Goal: Information Seeking & Learning: Learn about a topic

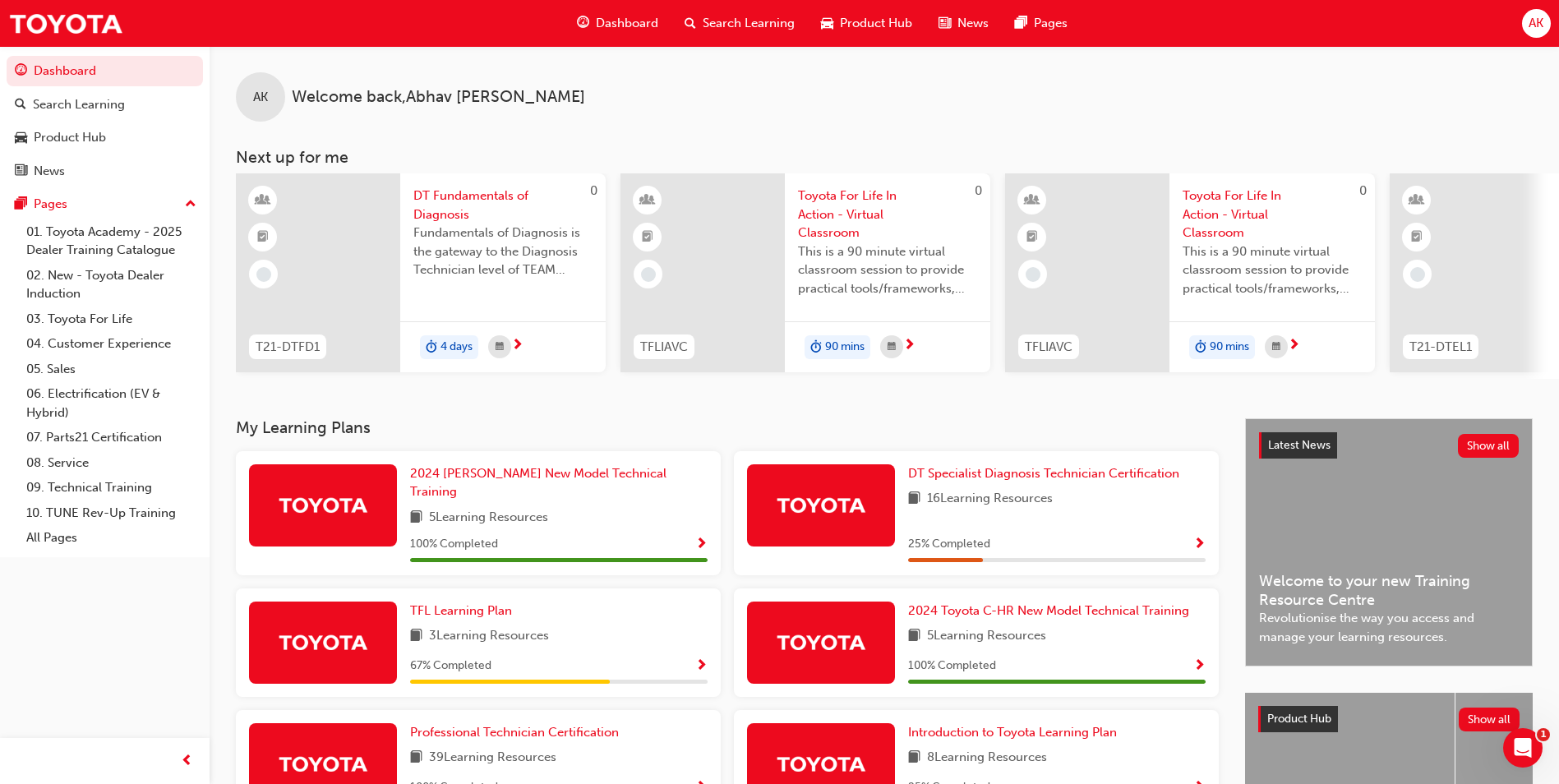
click at [755, 23] on span "Search Learning" at bounding box center [749, 23] width 92 height 19
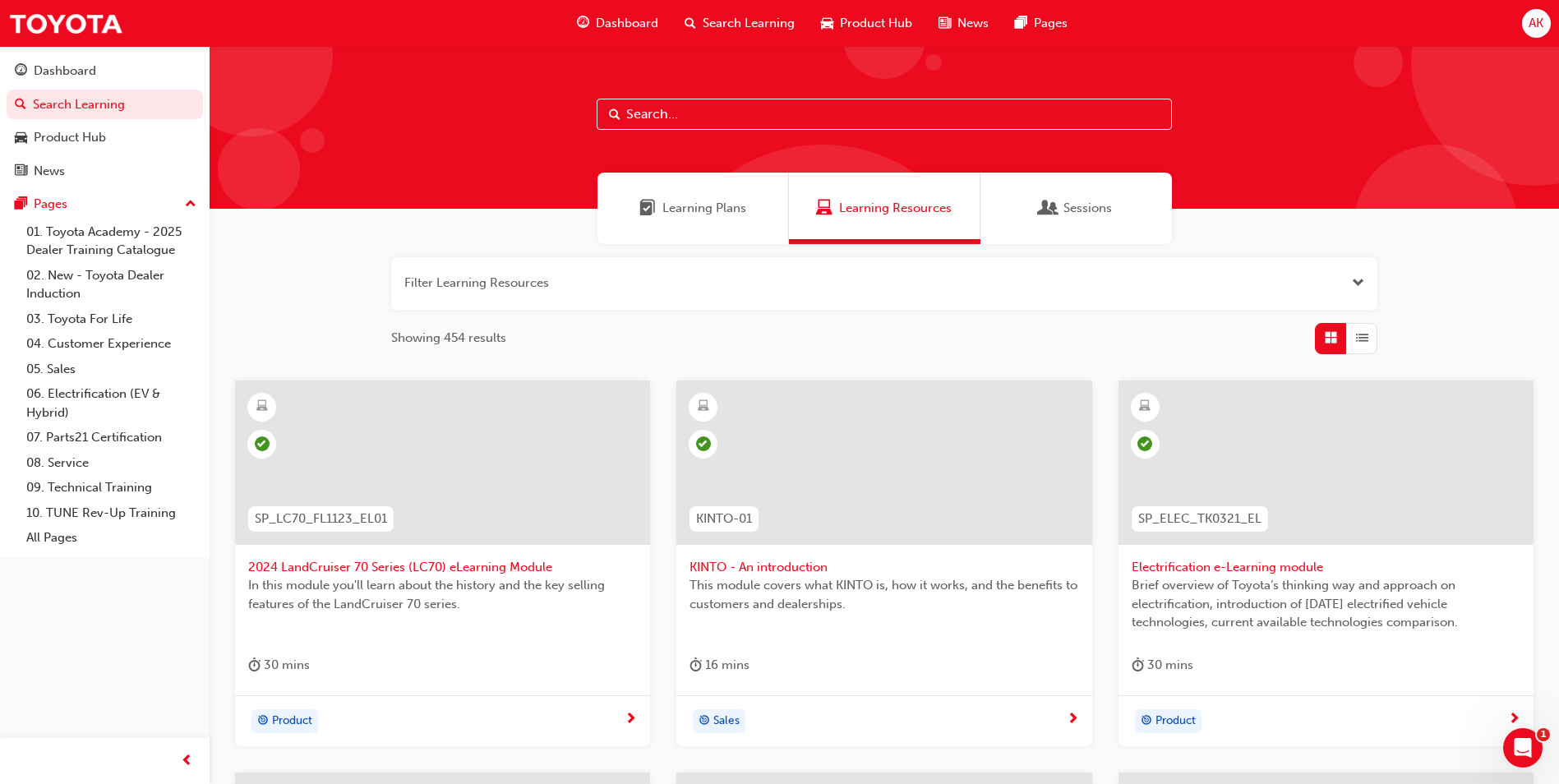
scroll to position [574, 0]
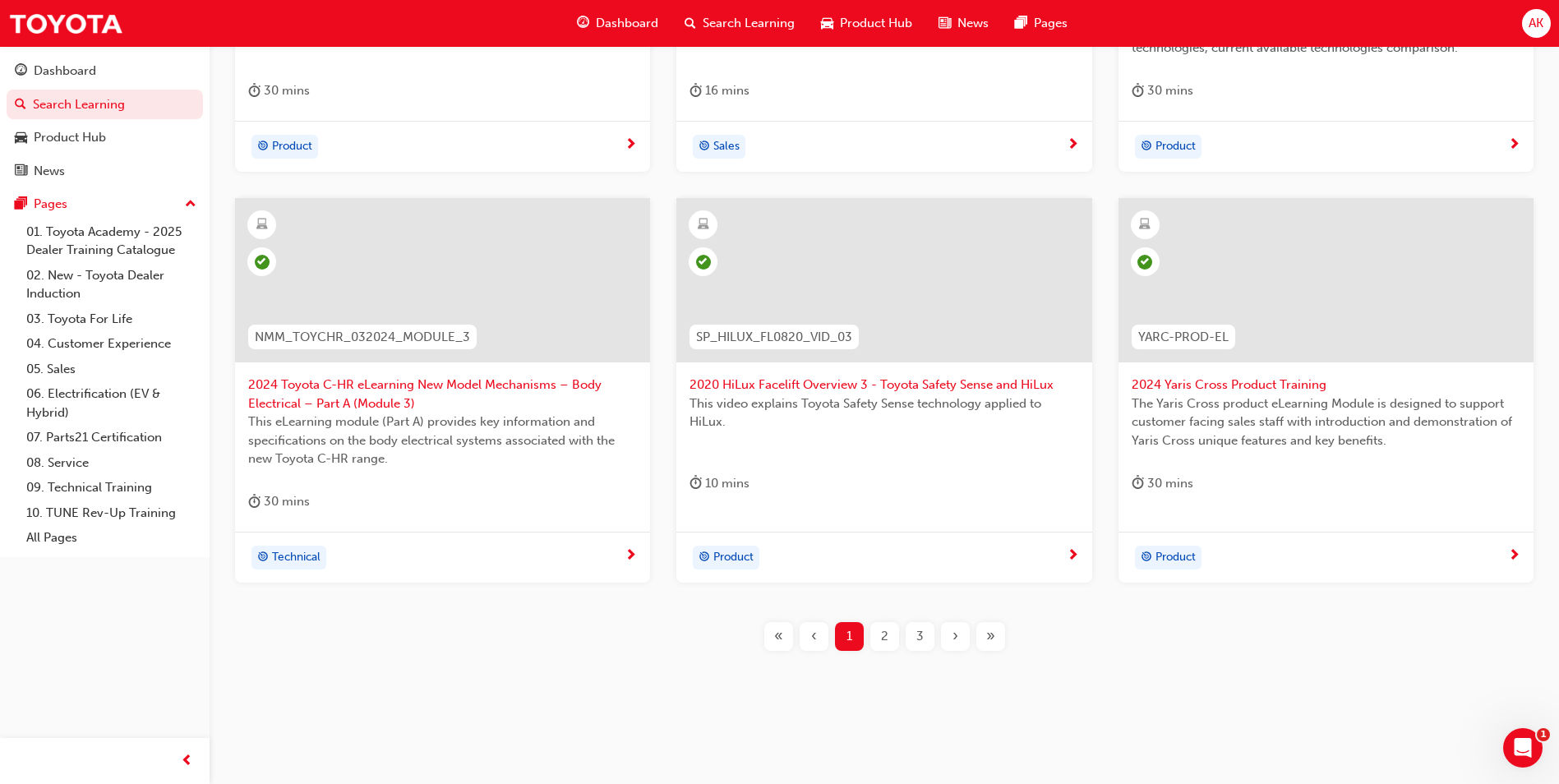
click at [949, 636] on div "›" at bounding box center [954, 636] width 28 height 28
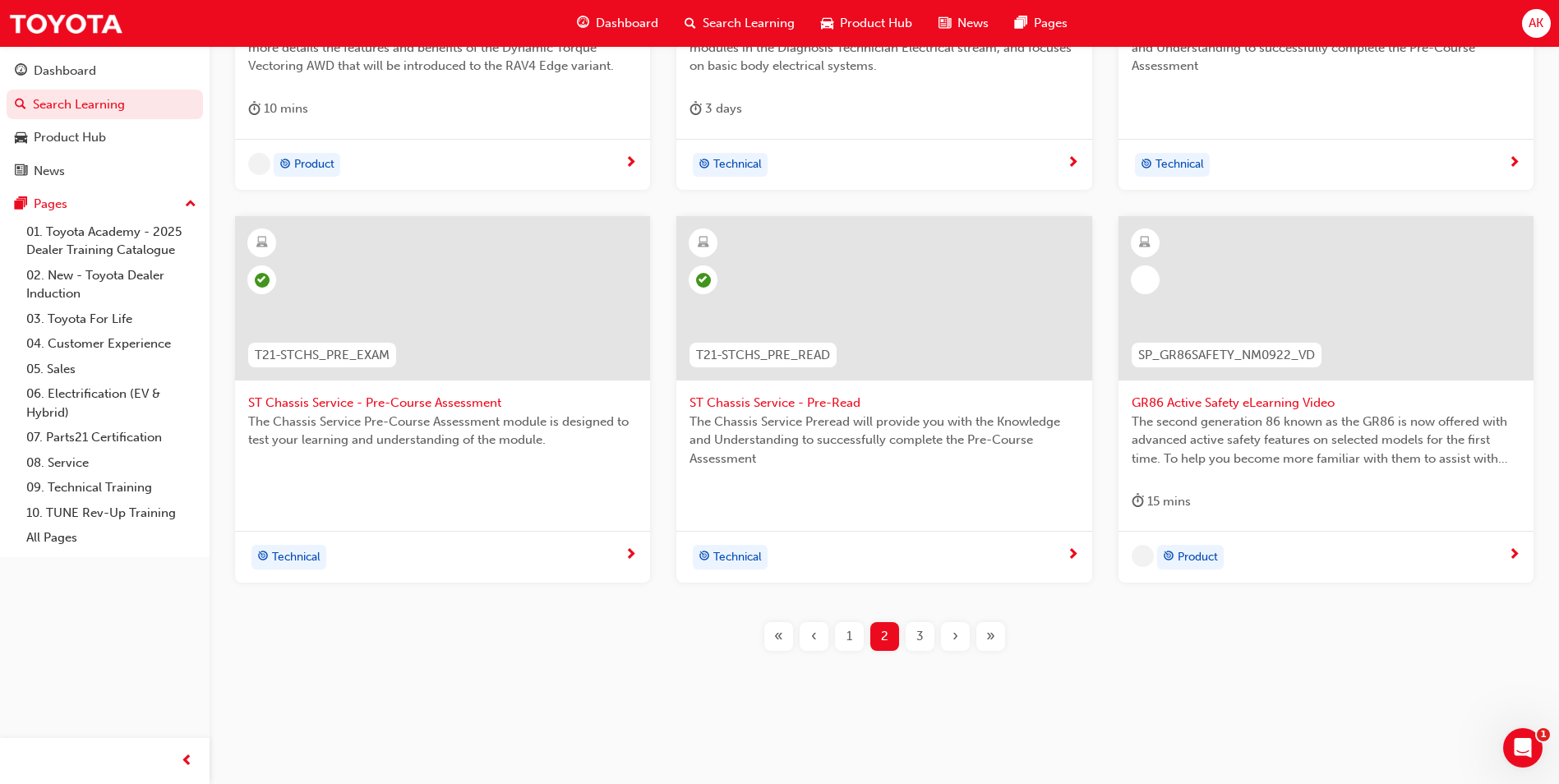
click at [949, 636] on div "›" at bounding box center [954, 636] width 28 height 28
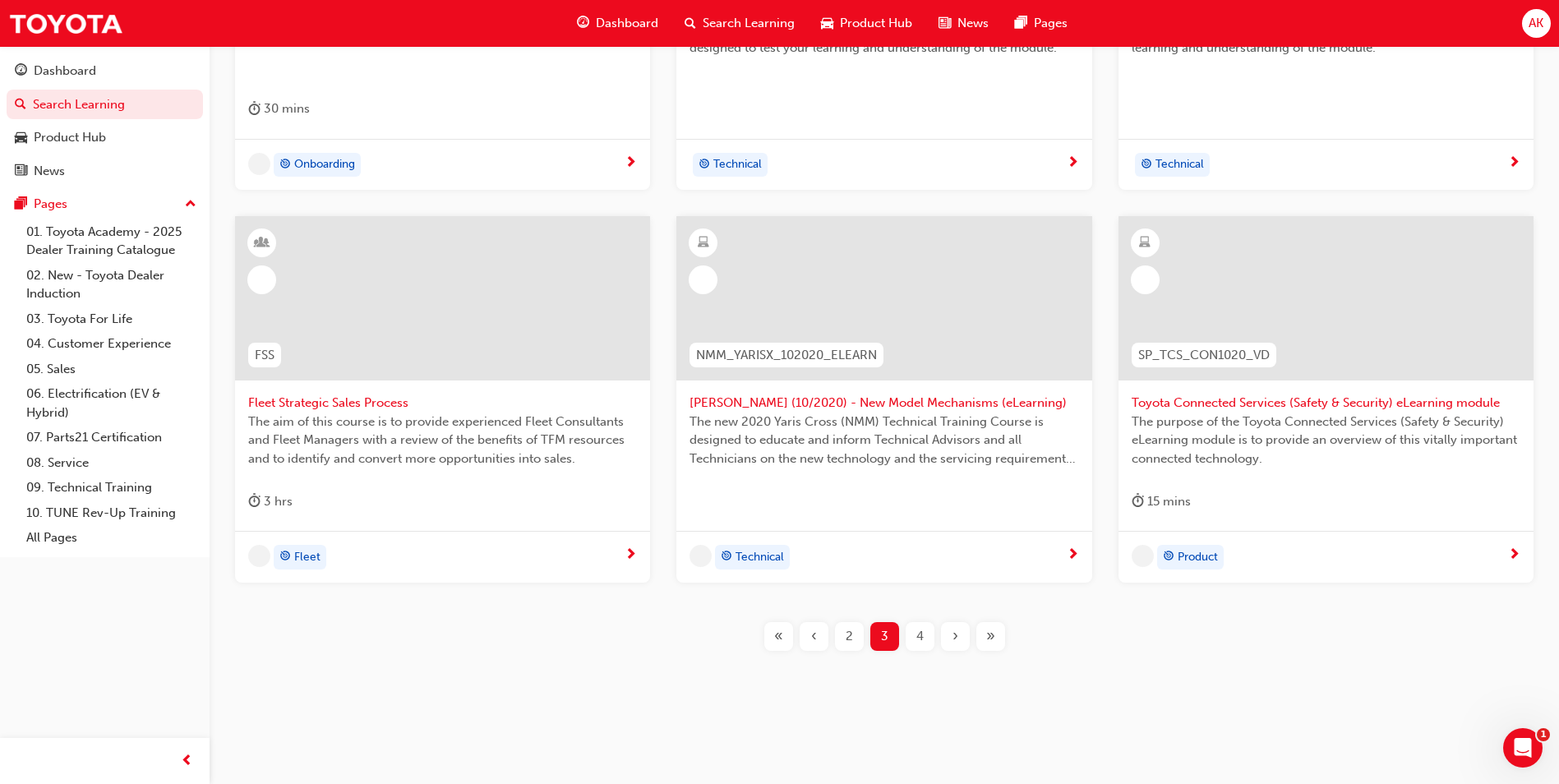
click at [948, 636] on div "›" at bounding box center [954, 636] width 28 height 28
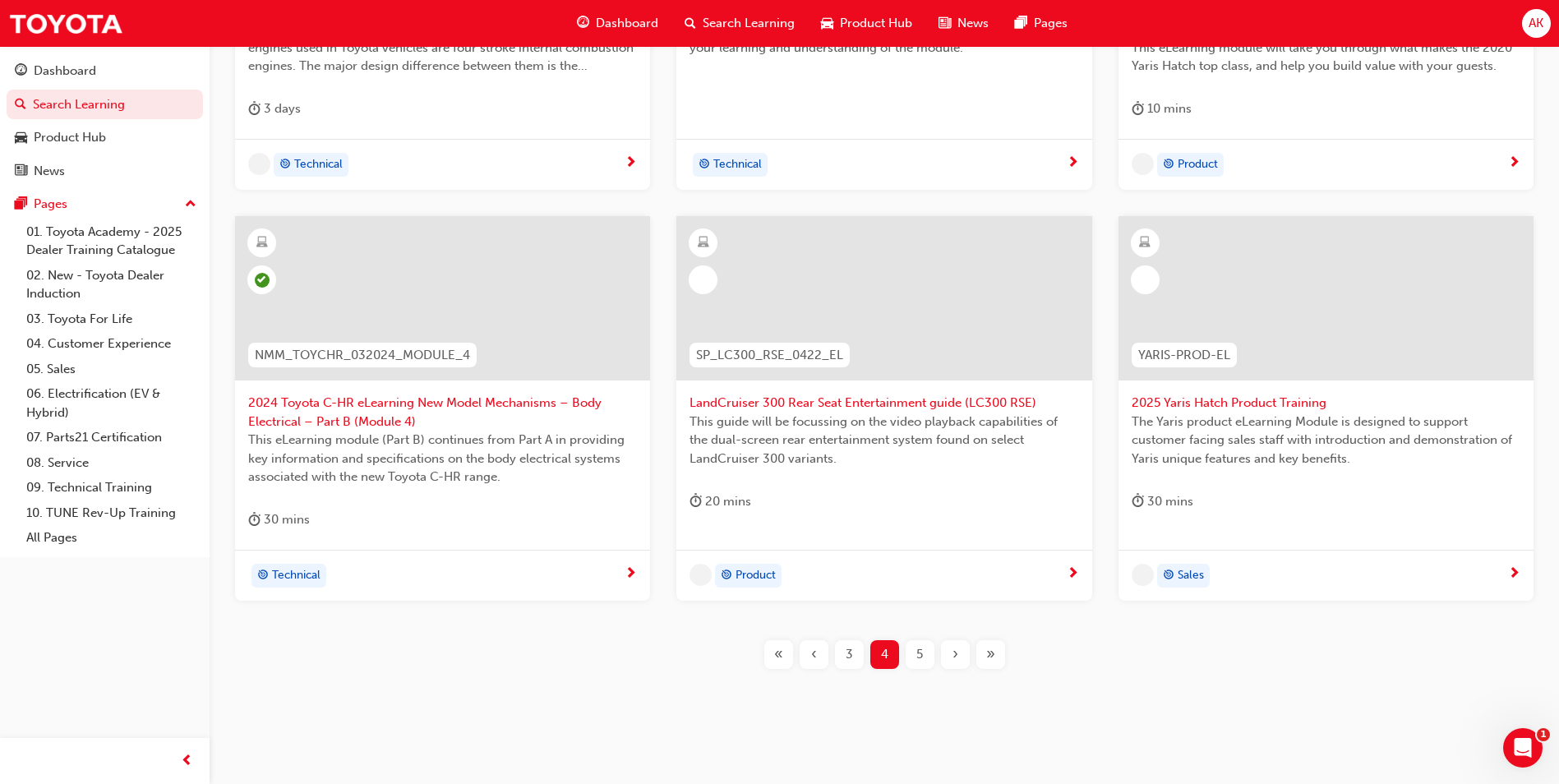
scroll to position [574, 0]
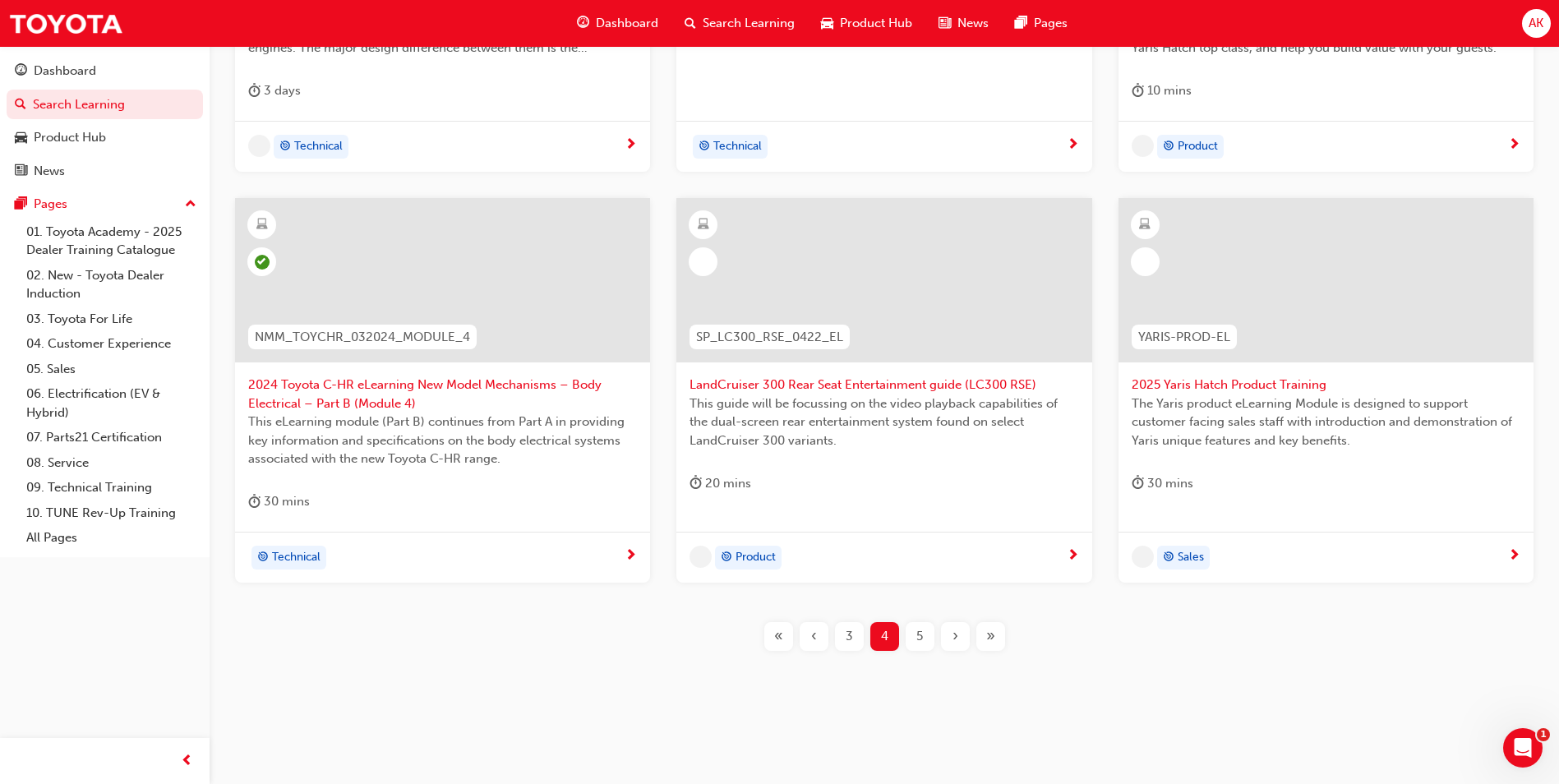
click at [947, 636] on div "›" at bounding box center [954, 636] width 28 height 28
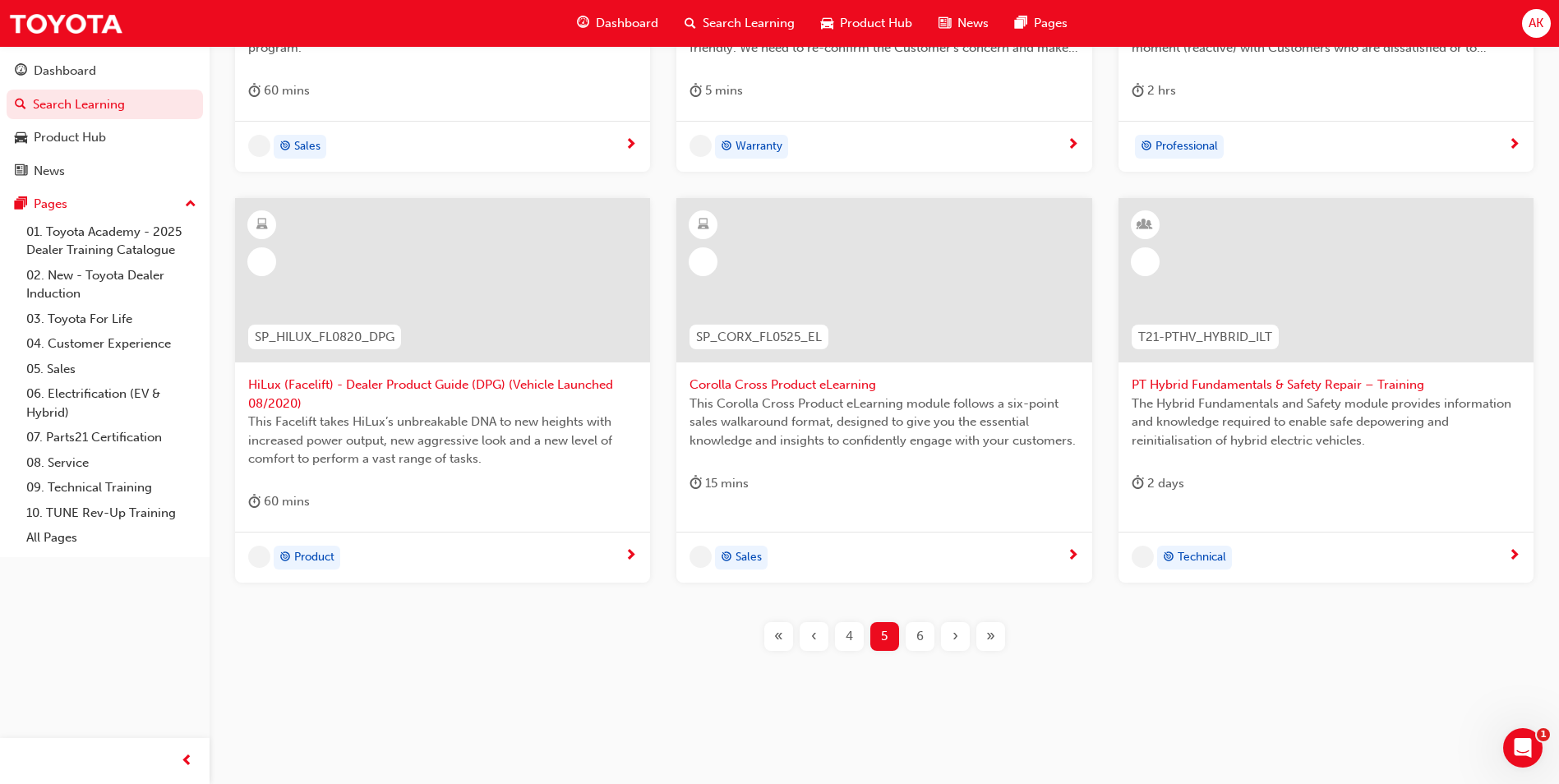
click at [947, 637] on div "›" at bounding box center [954, 636] width 28 height 28
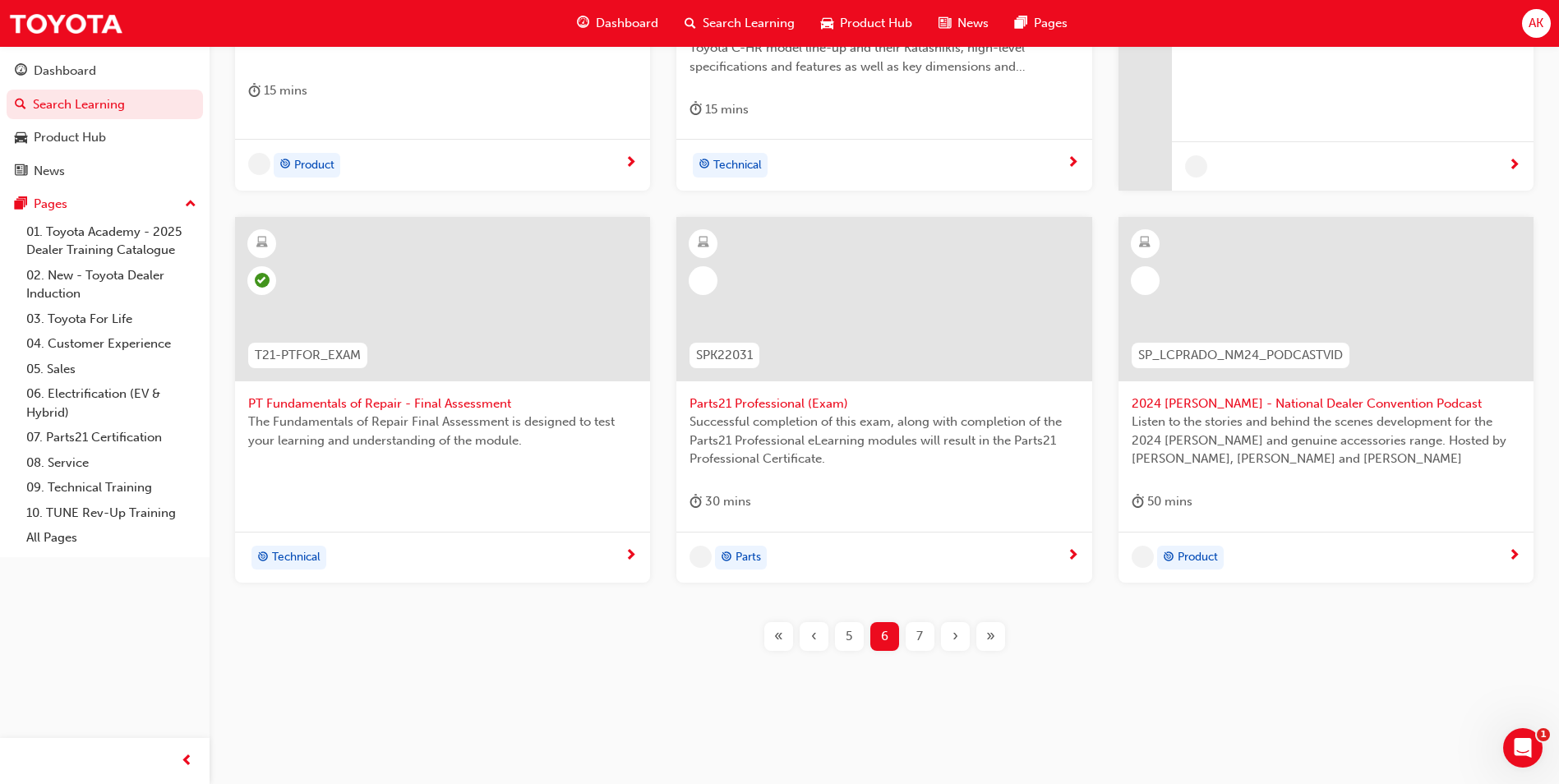
click at [956, 638] on span "›" at bounding box center [955, 636] width 6 height 19
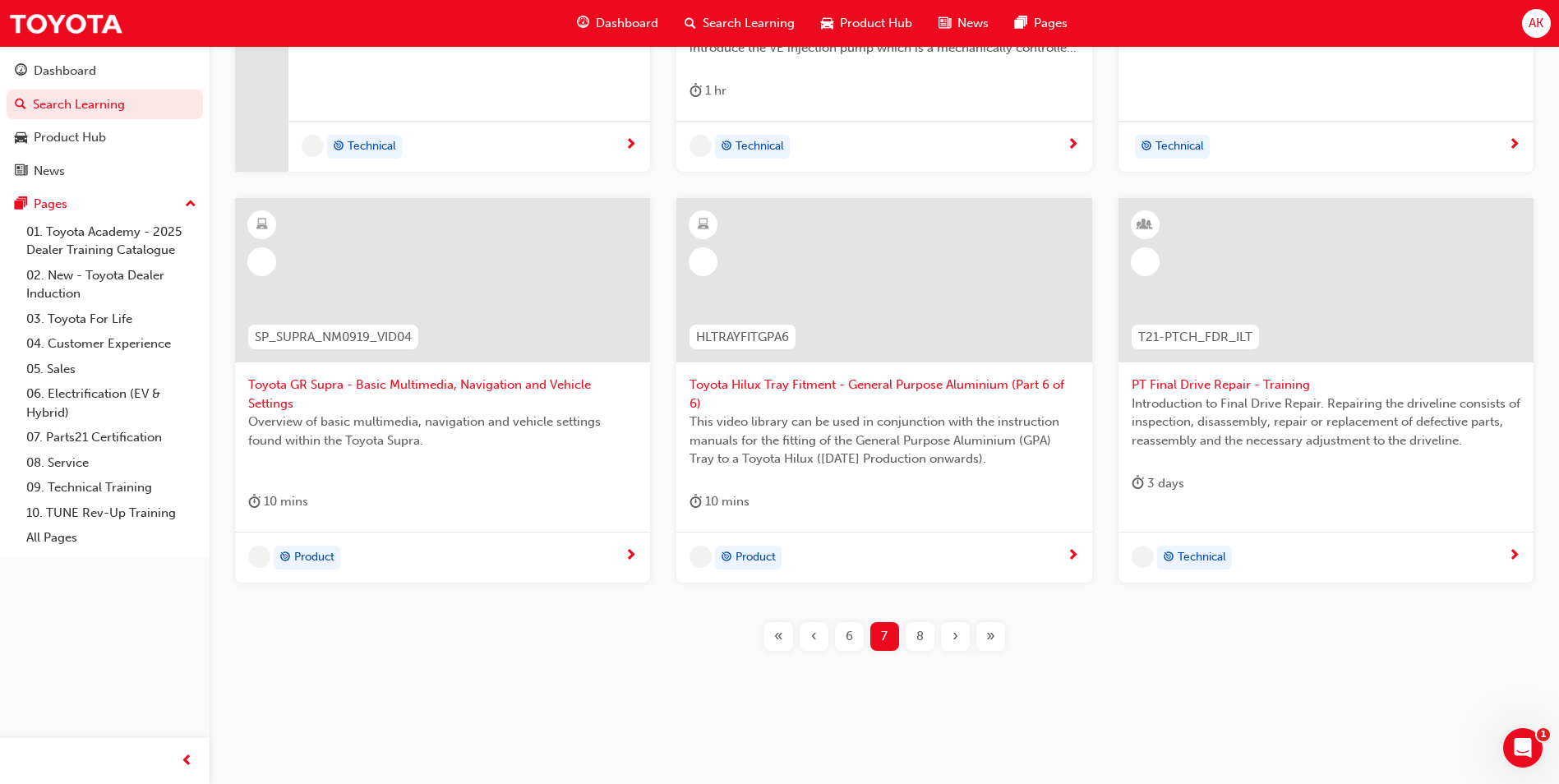
click at [921, 629] on span "8" at bounding box center [920, 636] width 8 height 19
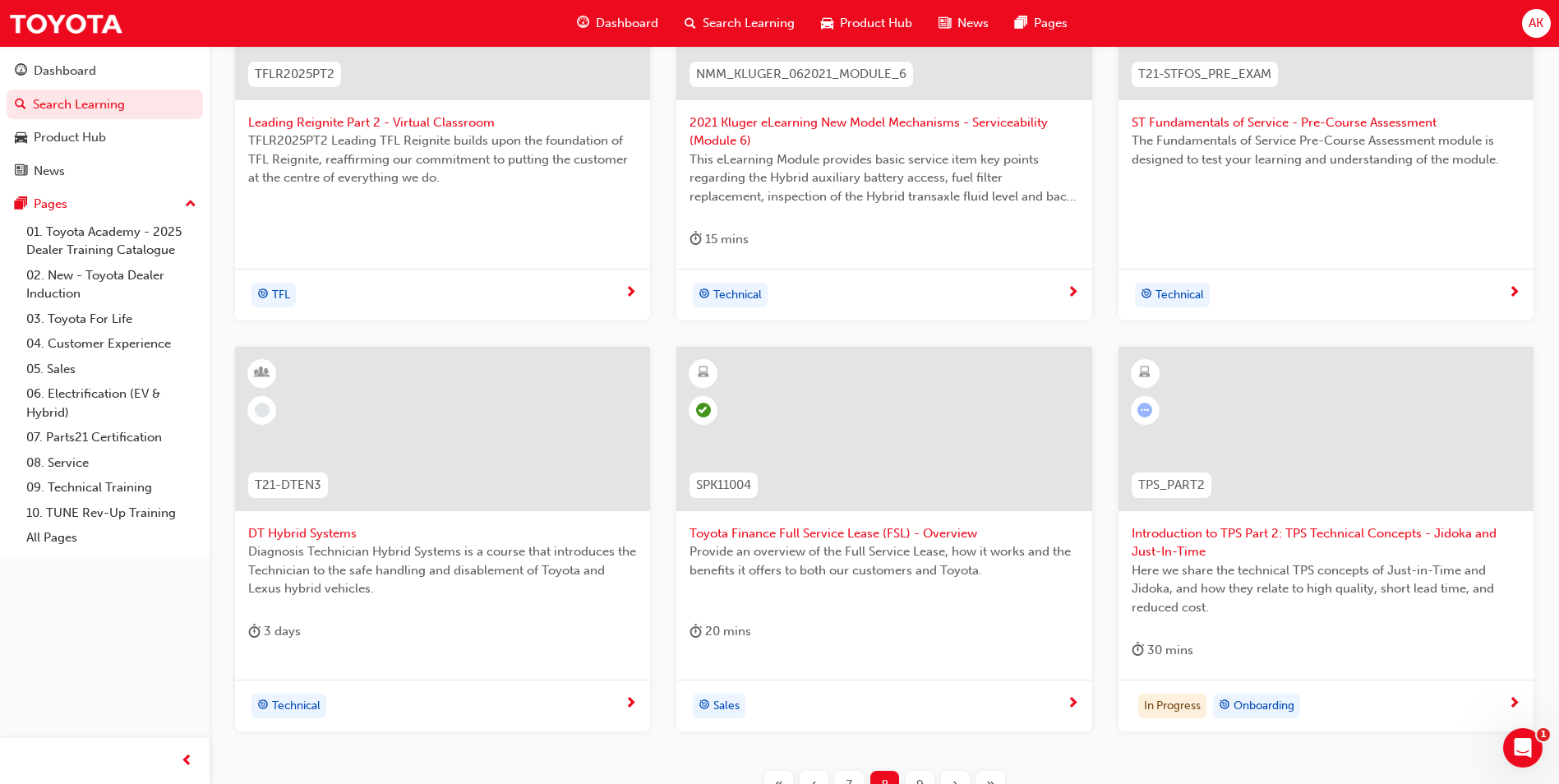
scroll to position [593, 0]
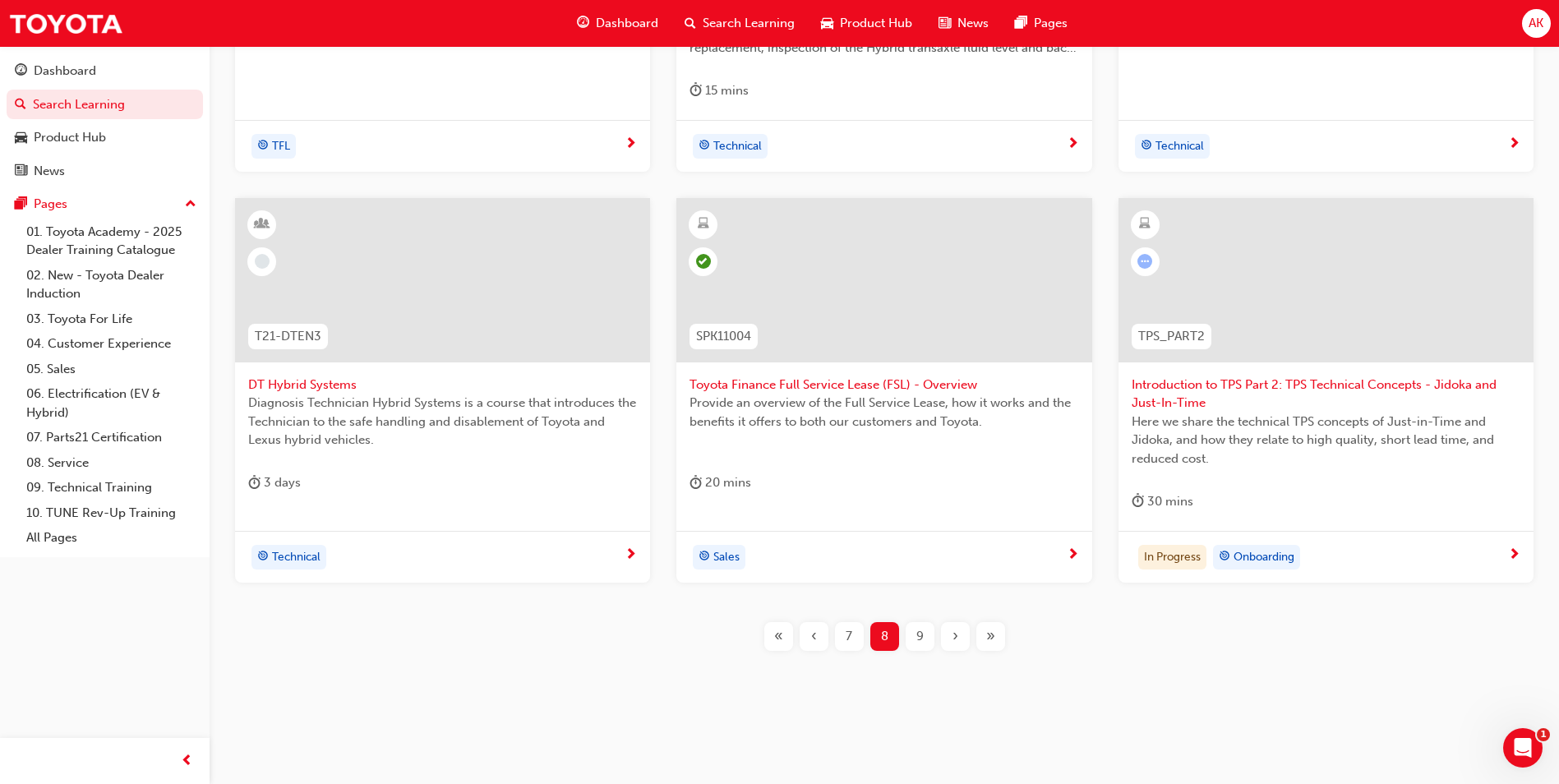
click at [912, 629] on div "9" at bounding box center [919, 636] width 28 height 28
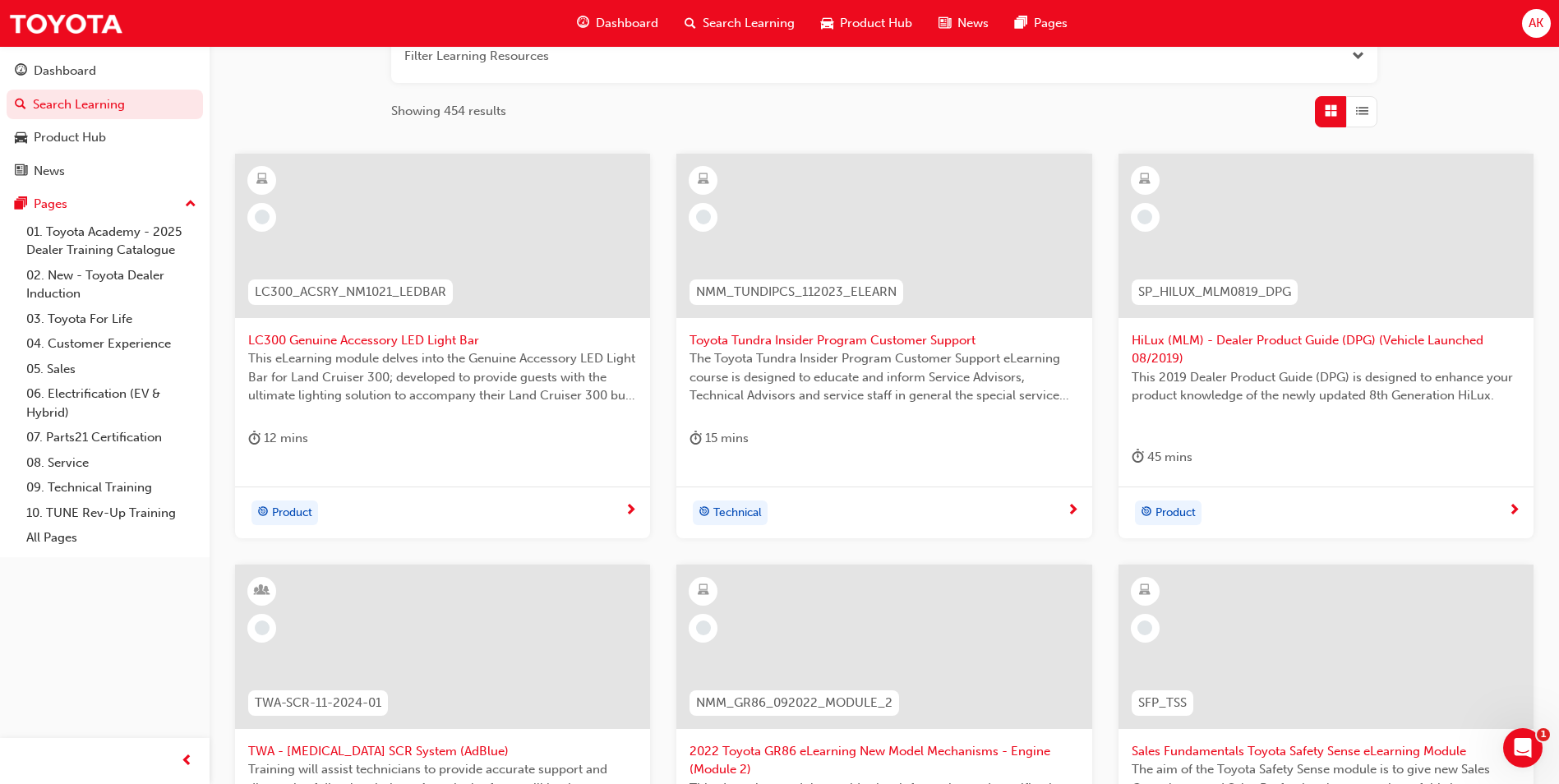
scroll to position [82, 0]
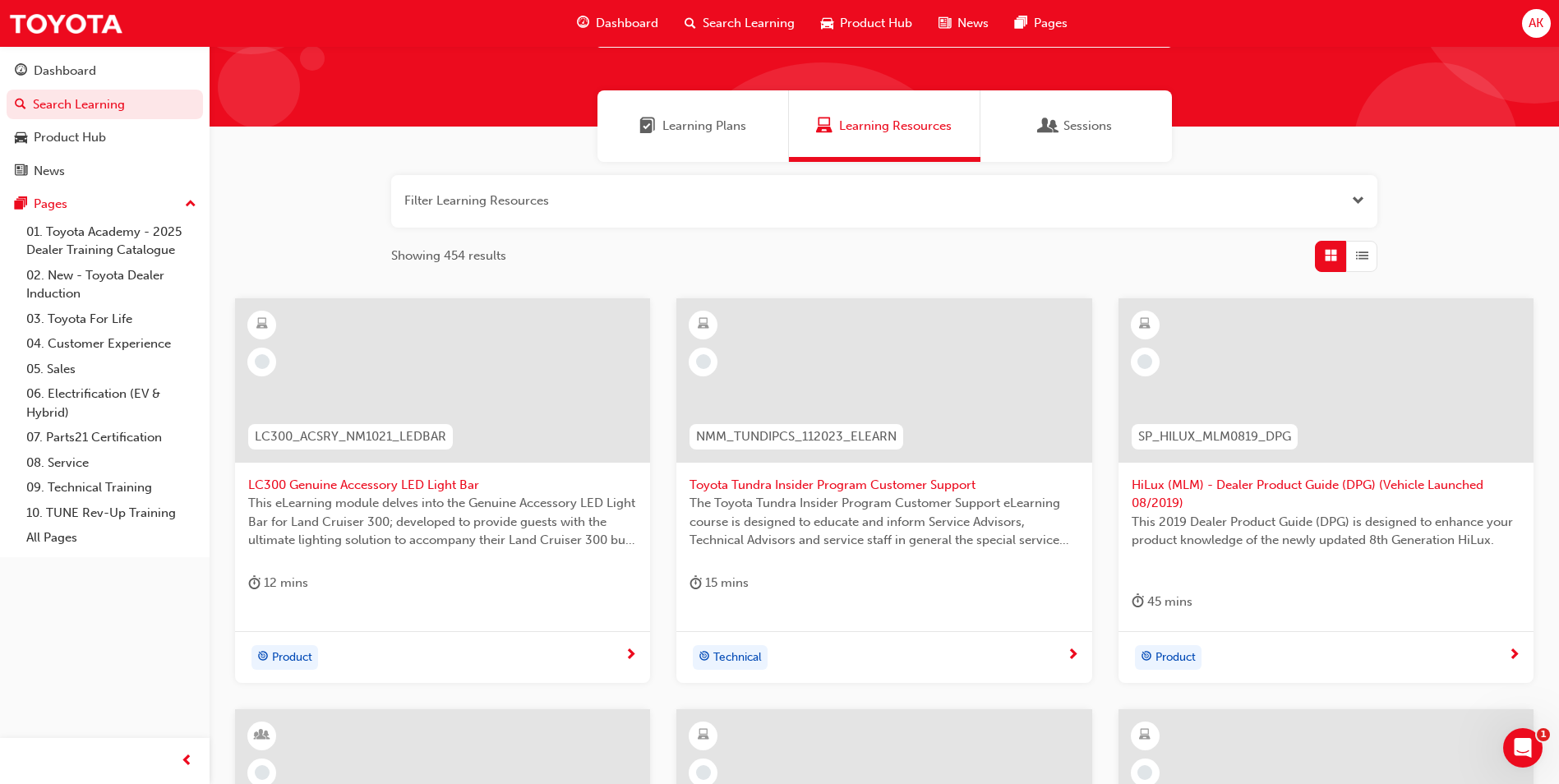
click at [404, 484] on span "LC300 Genuine Accessory LED Light Bar" at bounding box center [443, 485] width 389 height 19
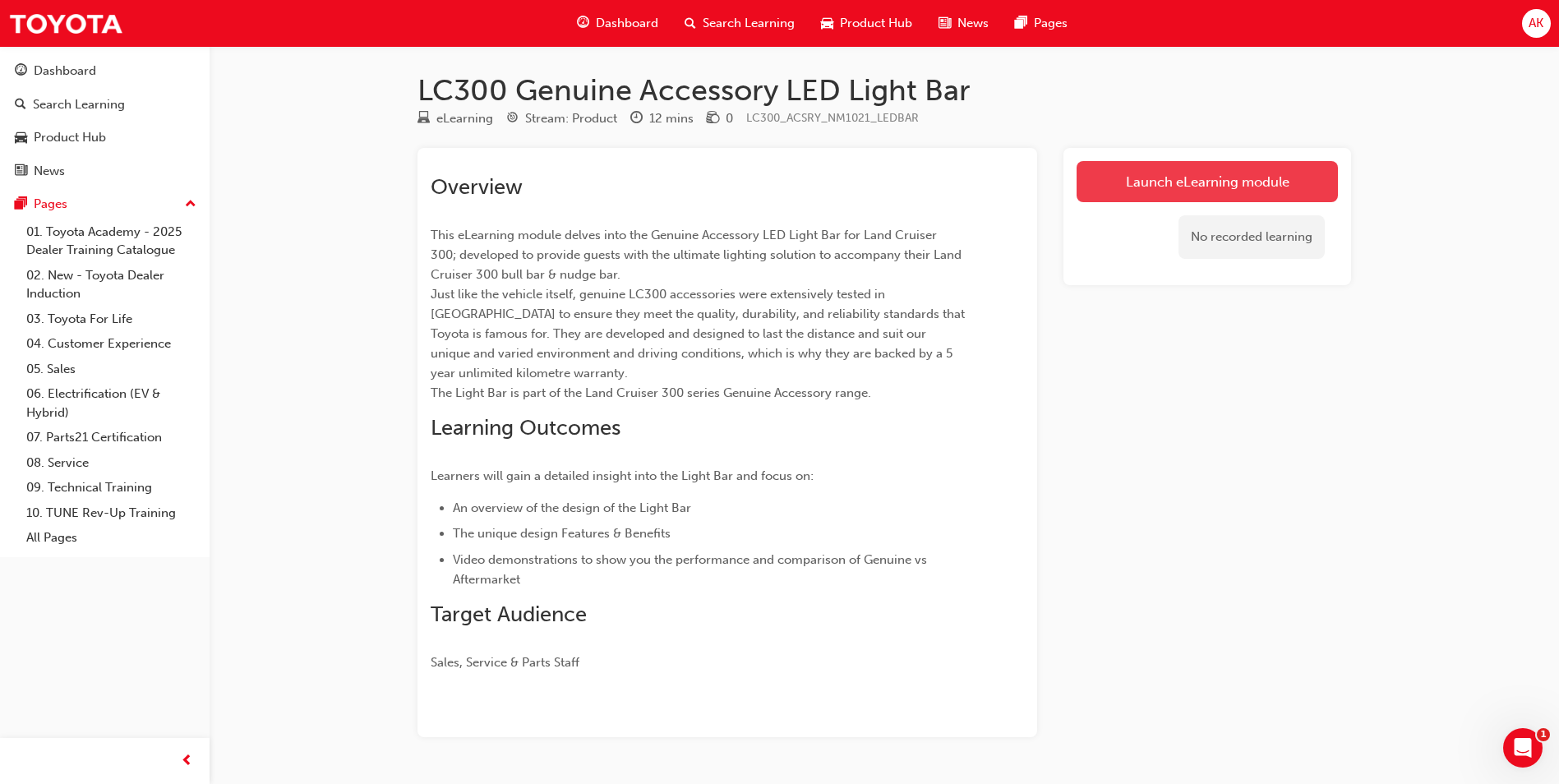
click at [1205, 182] on link "Launch eLearning module" at bounding box center [1208, 182] width 261 height 41
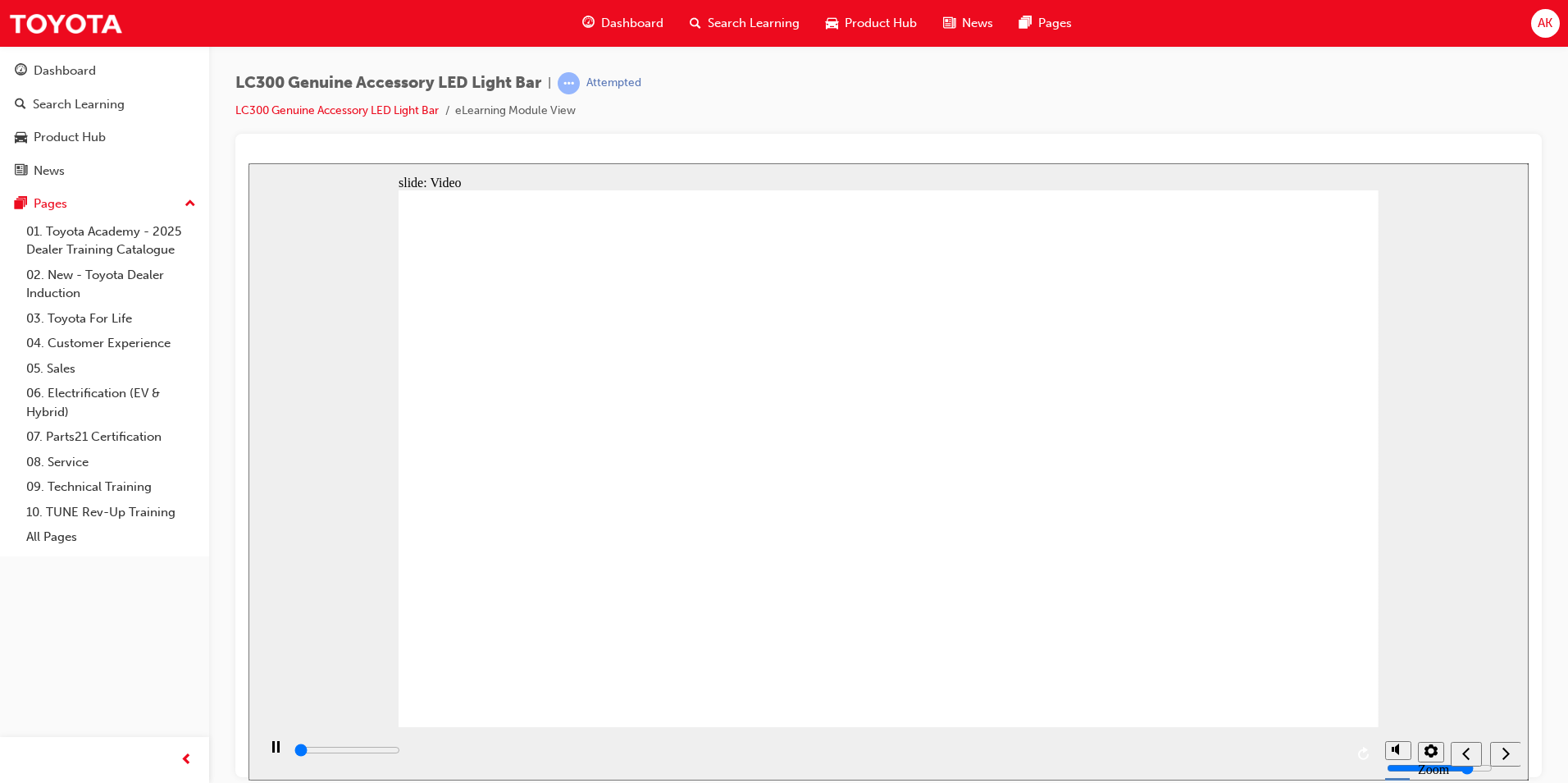
click at [400, 753] on input "slide progress" at bounding box center [348, 749] width 106 height 13
click at [264, 755] on div "play/pause" at bounding box center [275, 754] width 27 height 27
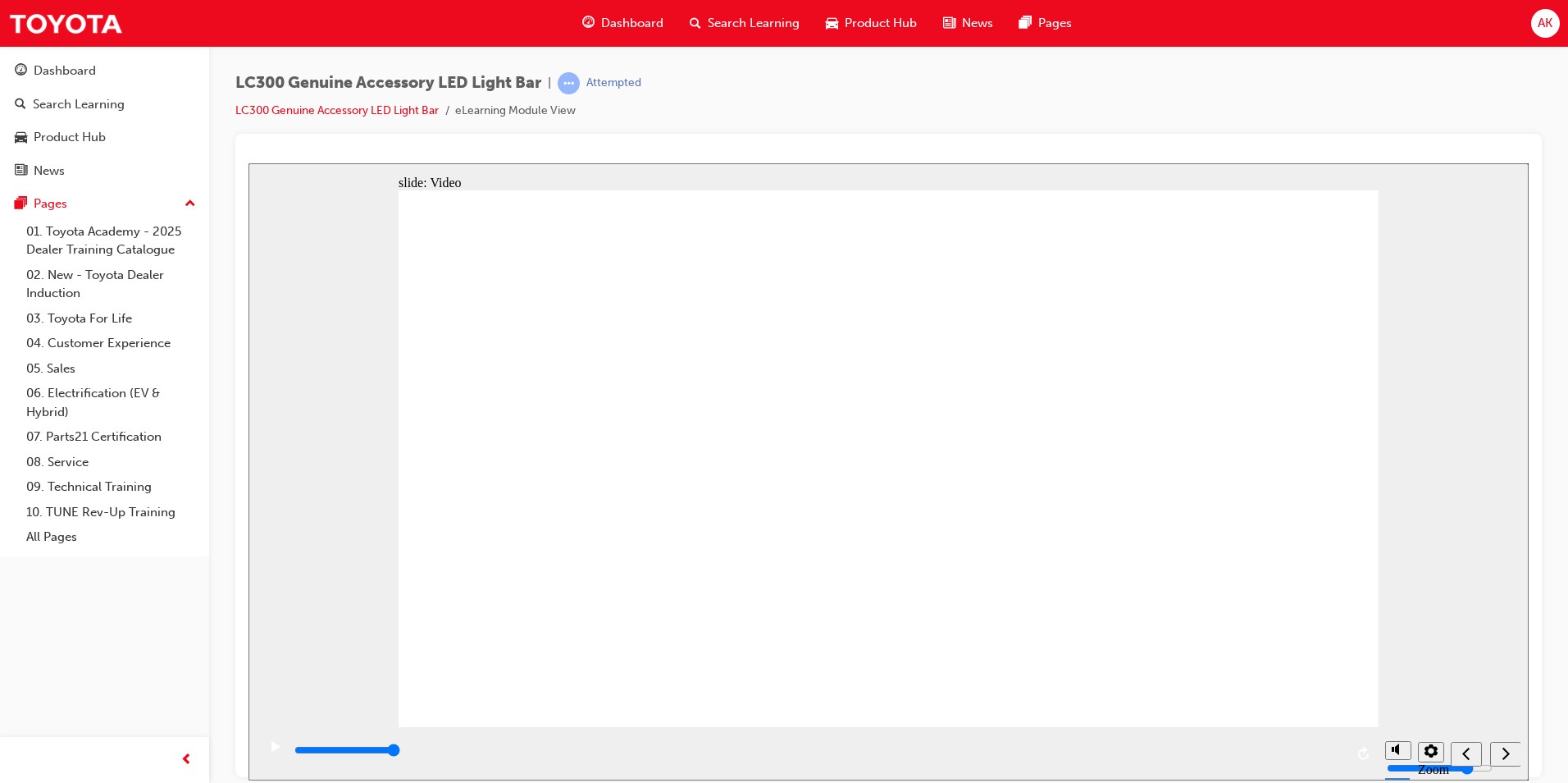
drag, startPoint x: 396, startPoint y: 758, endPoint x: 1354, endPoint y: 759, distance: 958.0
click at [1354, 759] on div "playback controls" at bounding box center [816, 753] width 1119 height 53
type input "703300"
click at [747, 38] on div "Search Learning" at bounding box center [744, 24] width 136 height 33
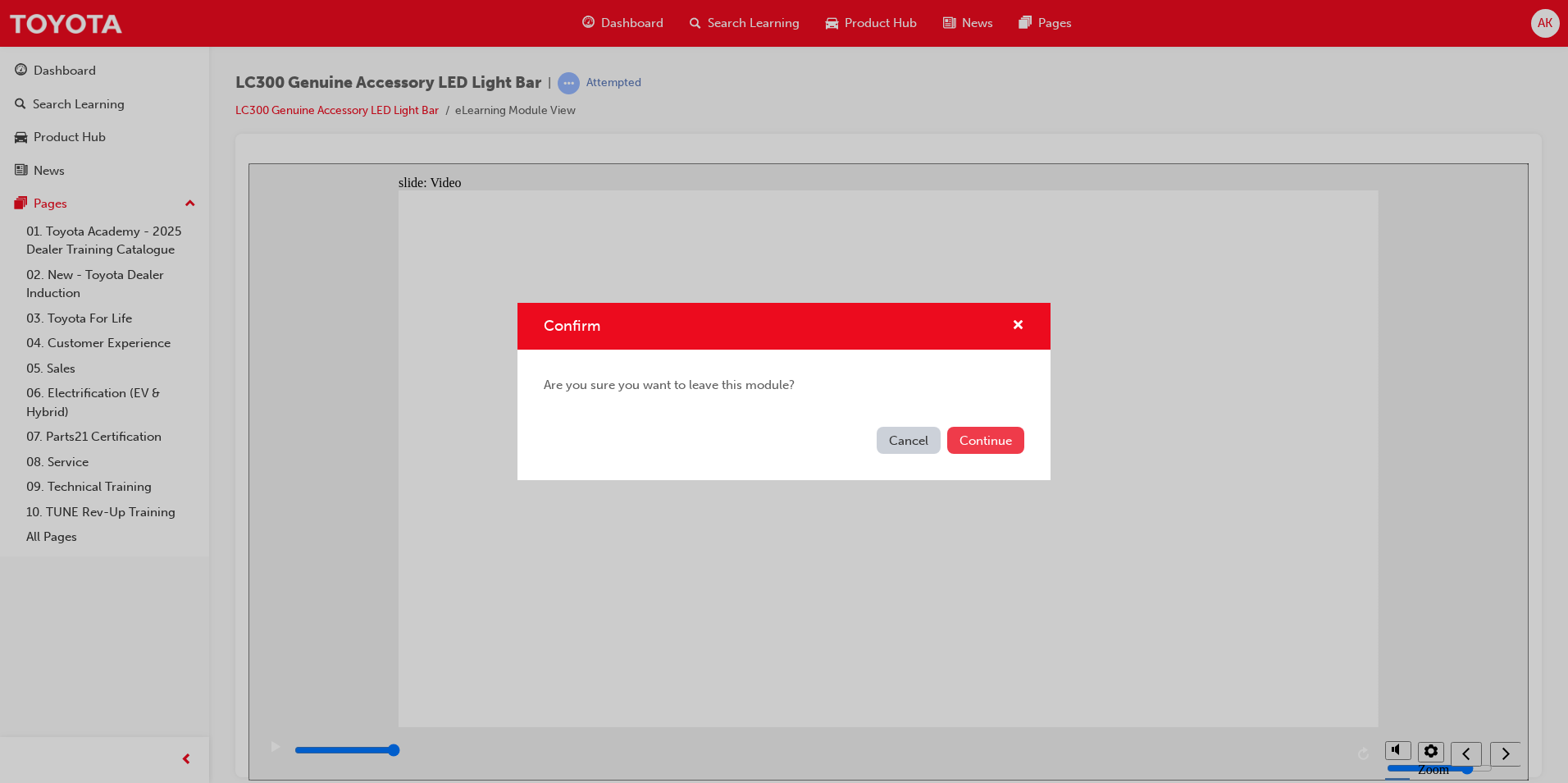
click at [978, 434] on button "Continue" at bounding box center [985, 440] width 77 height 27
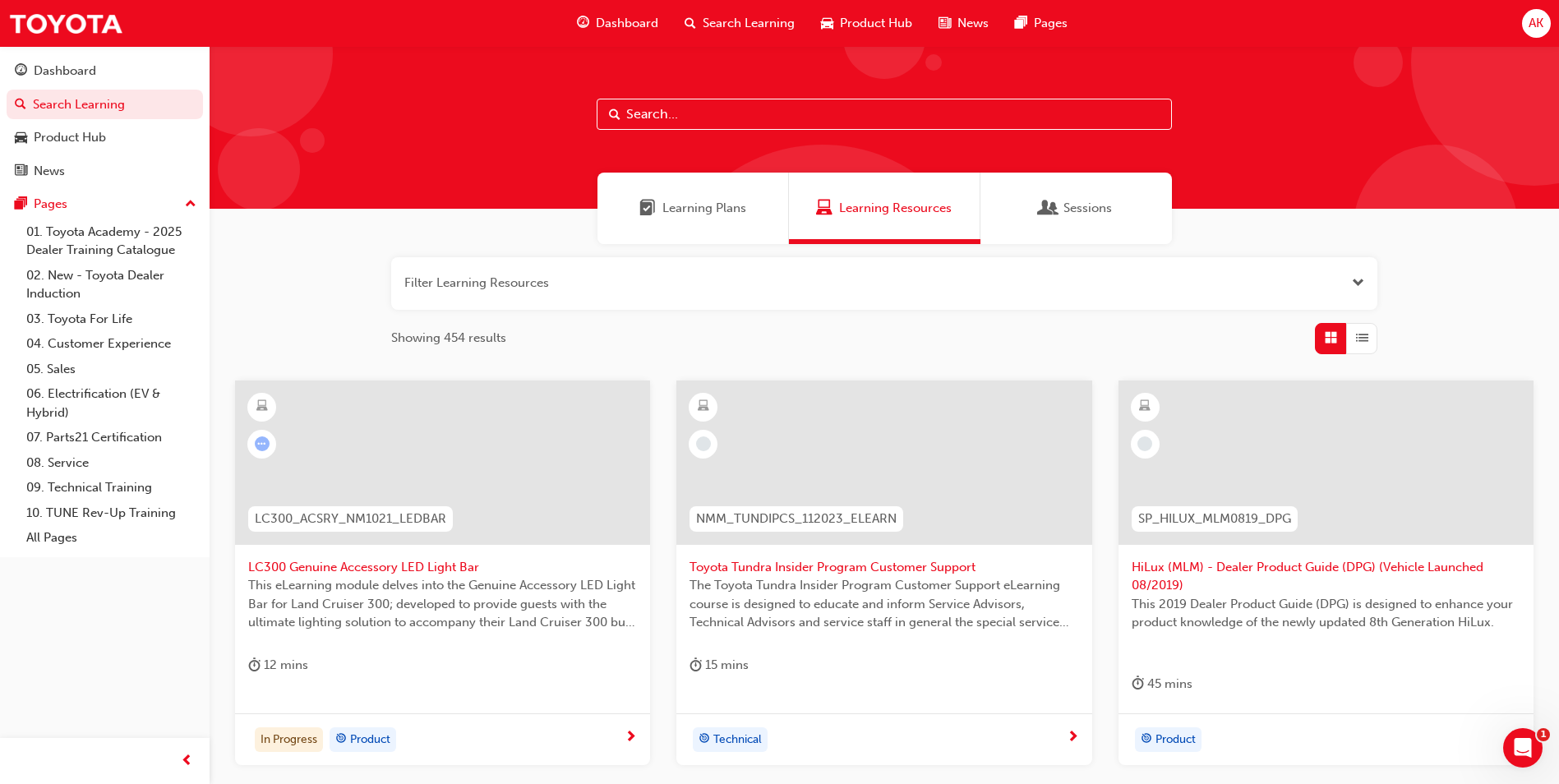
scroll to position [246, 0]
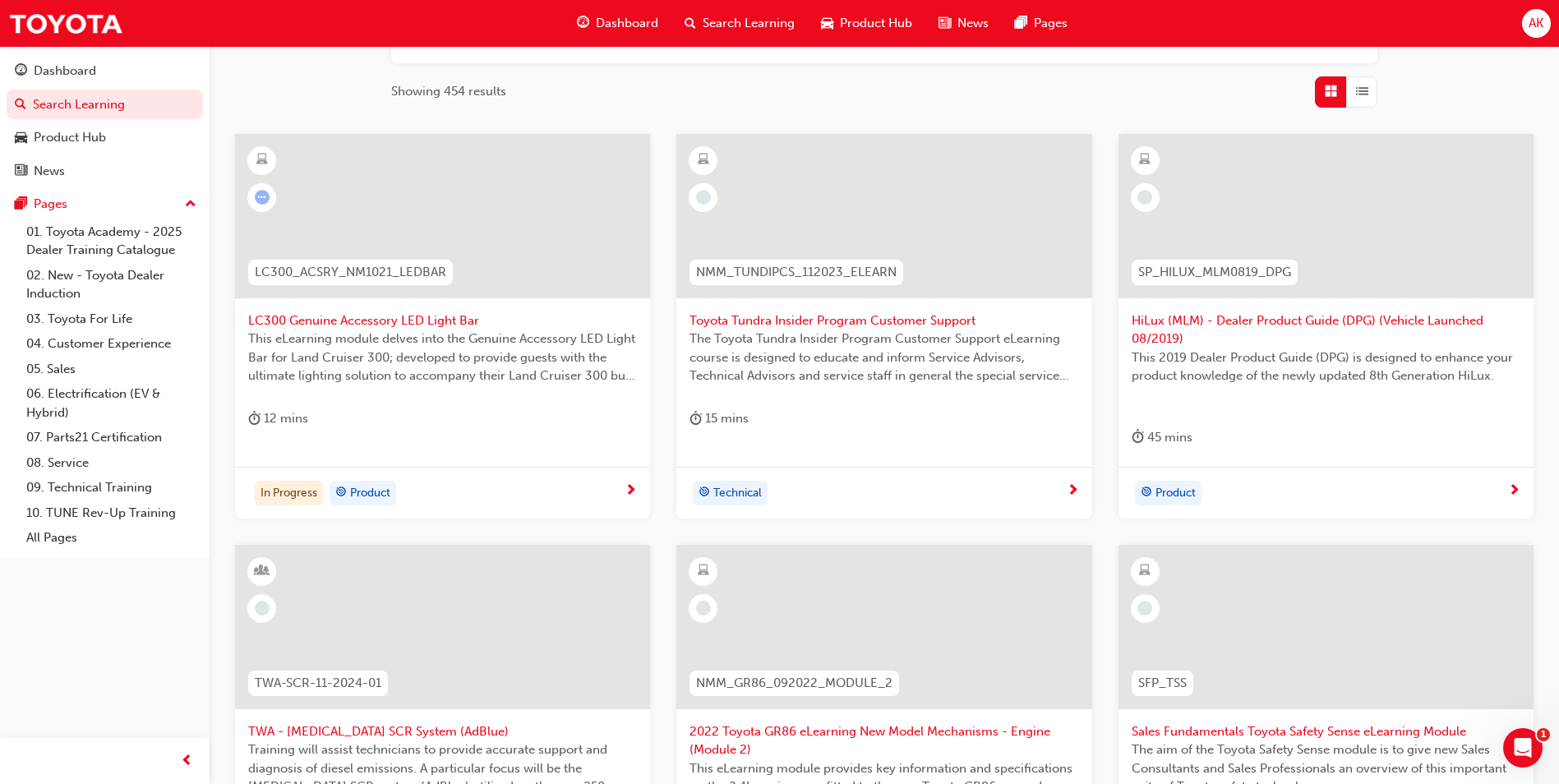
click at [836, 320] on span "Toyota Tundra Insider Program Customer Support" at bounding box center [884, 320] width 389 height 19
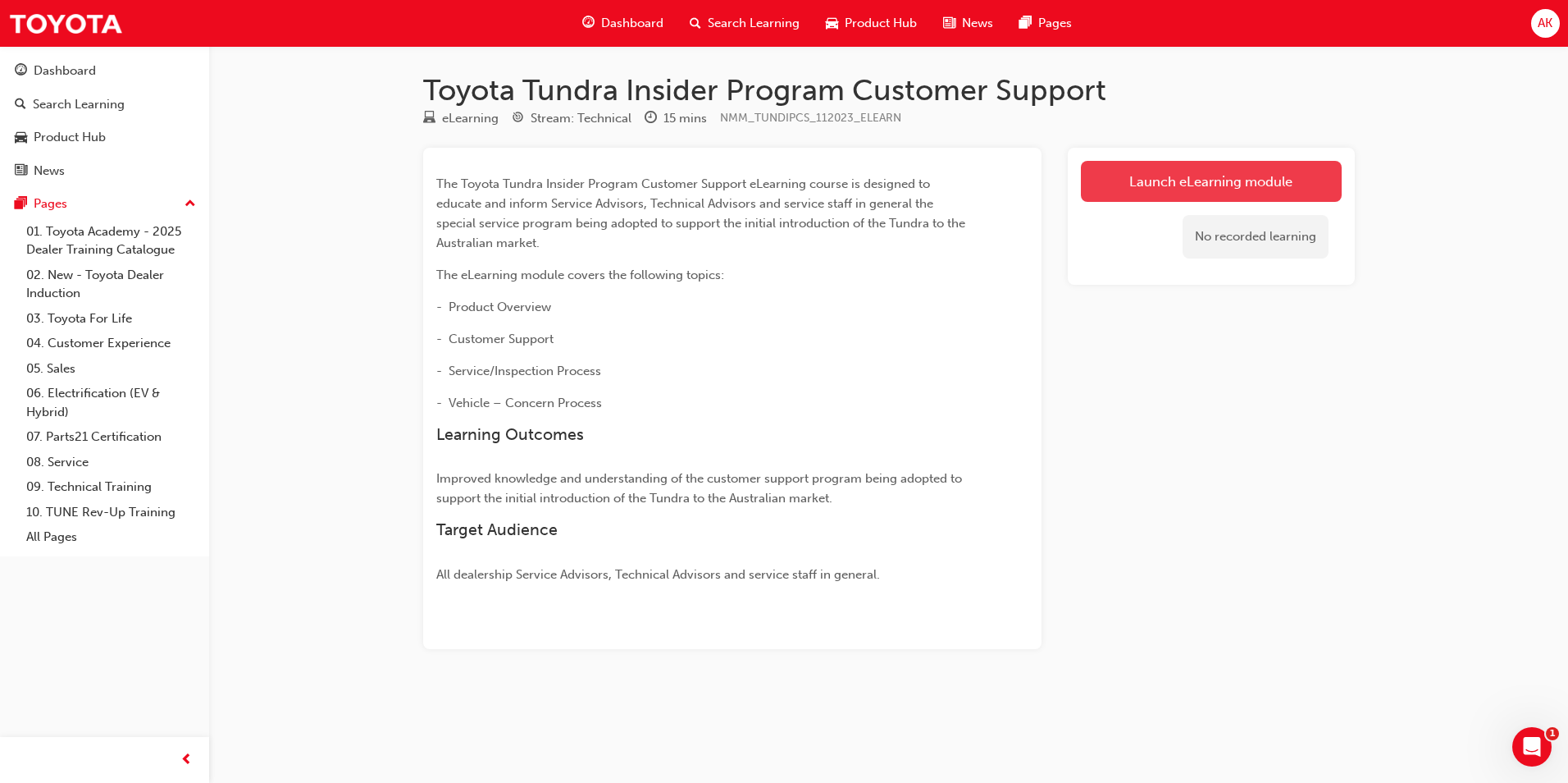
click at [1215, 169] on link "Launch eLearning module" at bounding box center [1211, 181] width 261 height 41
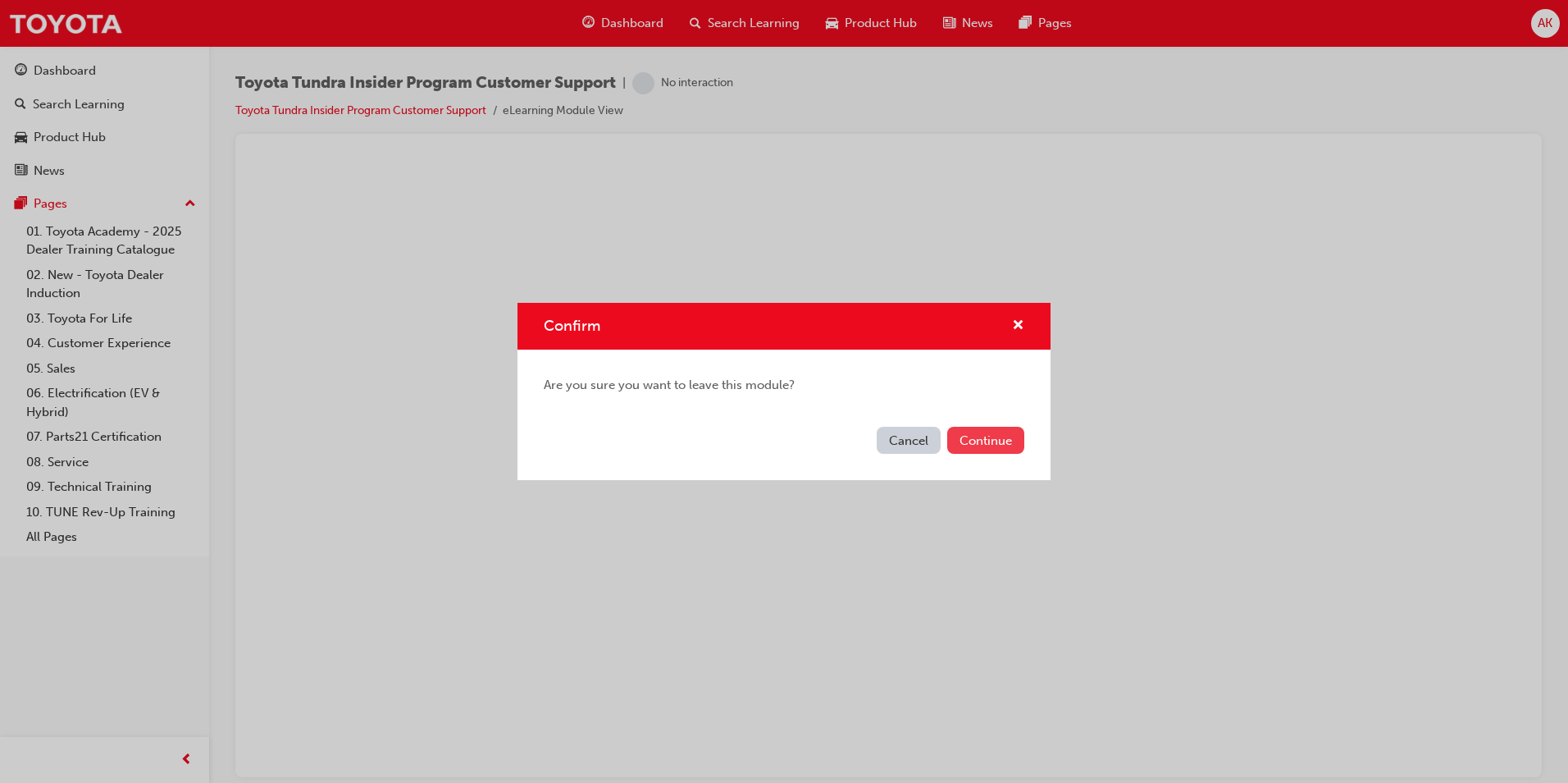
click at [1008, 446] on button "Continue" at bounding box center [985, 440] width 77 height 27
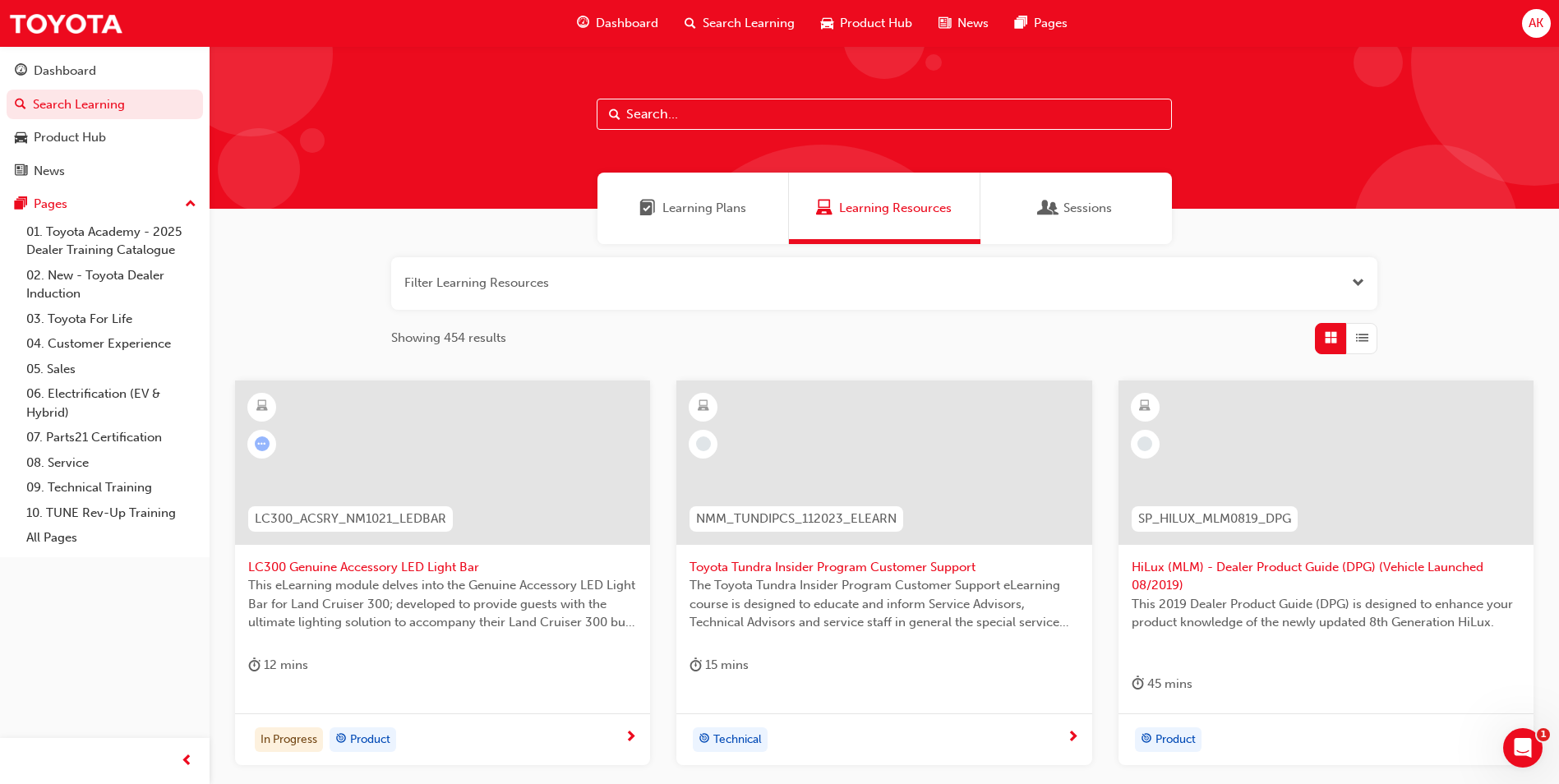
click at [194, 204] on span "up-icon" at bounding box center [190, 205] width 12 height 22
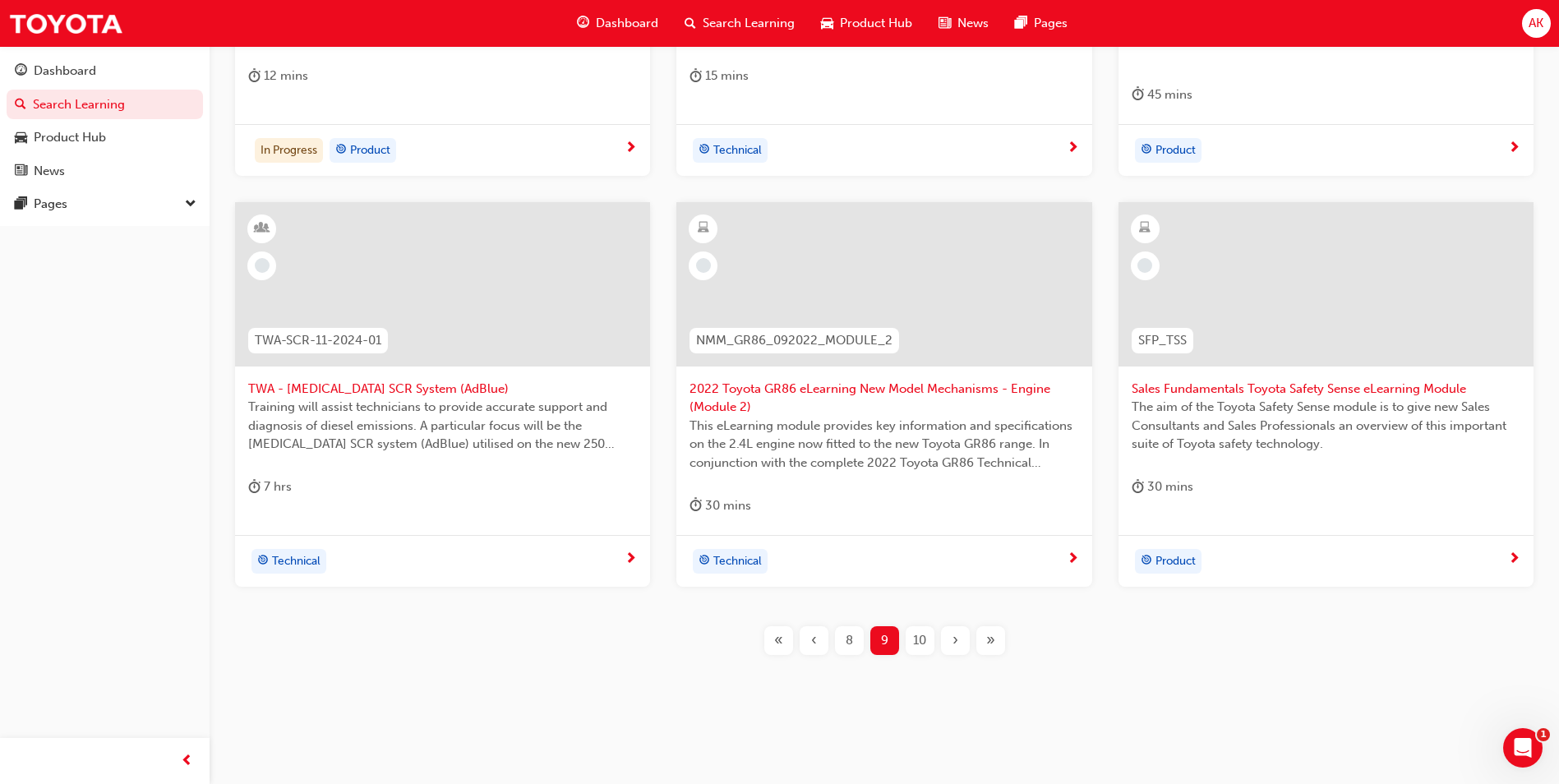
scroll to position [593, 0]
click at [1546, 22] on div "AK" at bounding box center [1535, 23] width 28 height 28
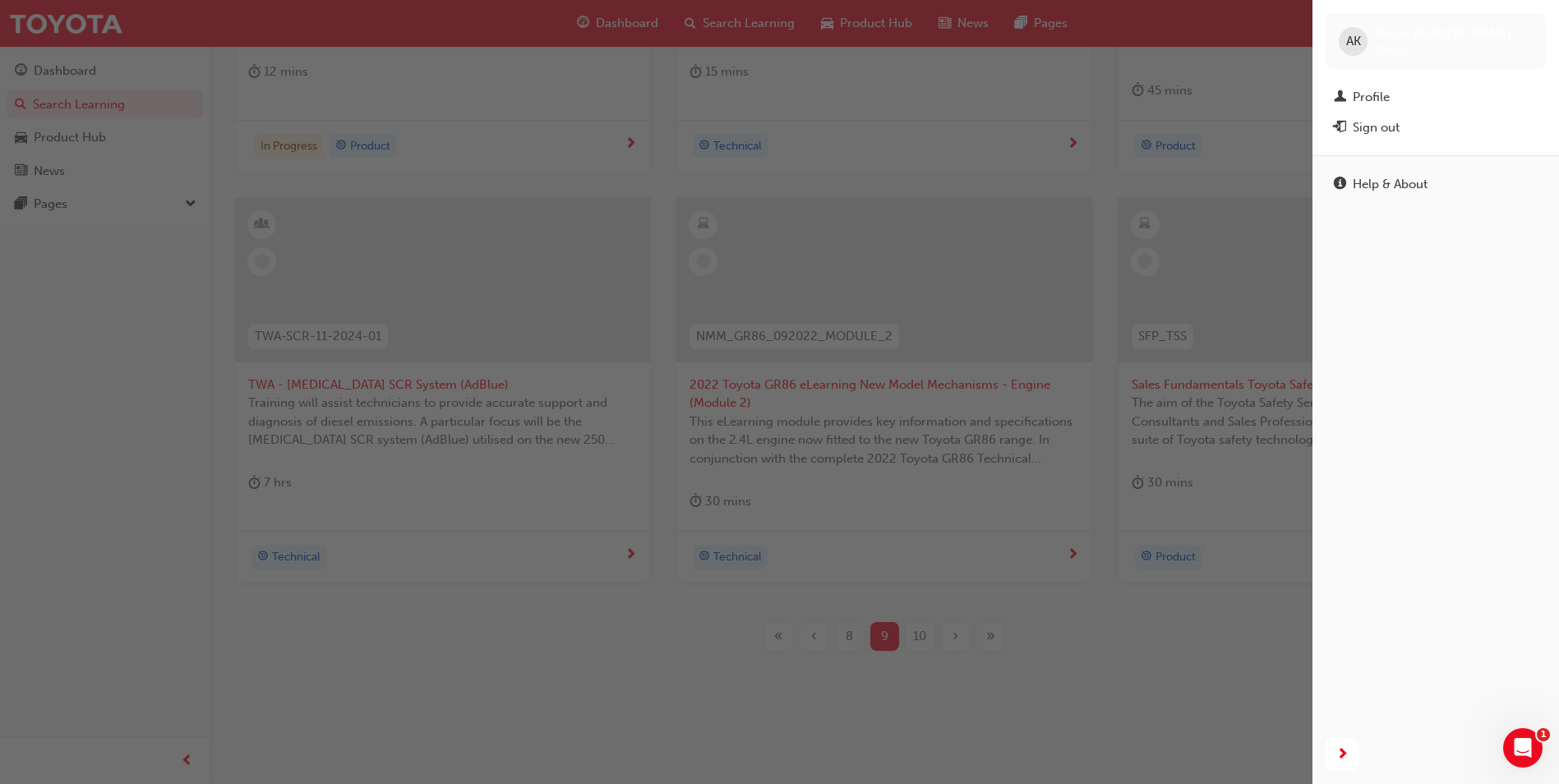
click at [1414, 133] on div "Sign out" at bounding box center [1436, 128] width 204 height 21
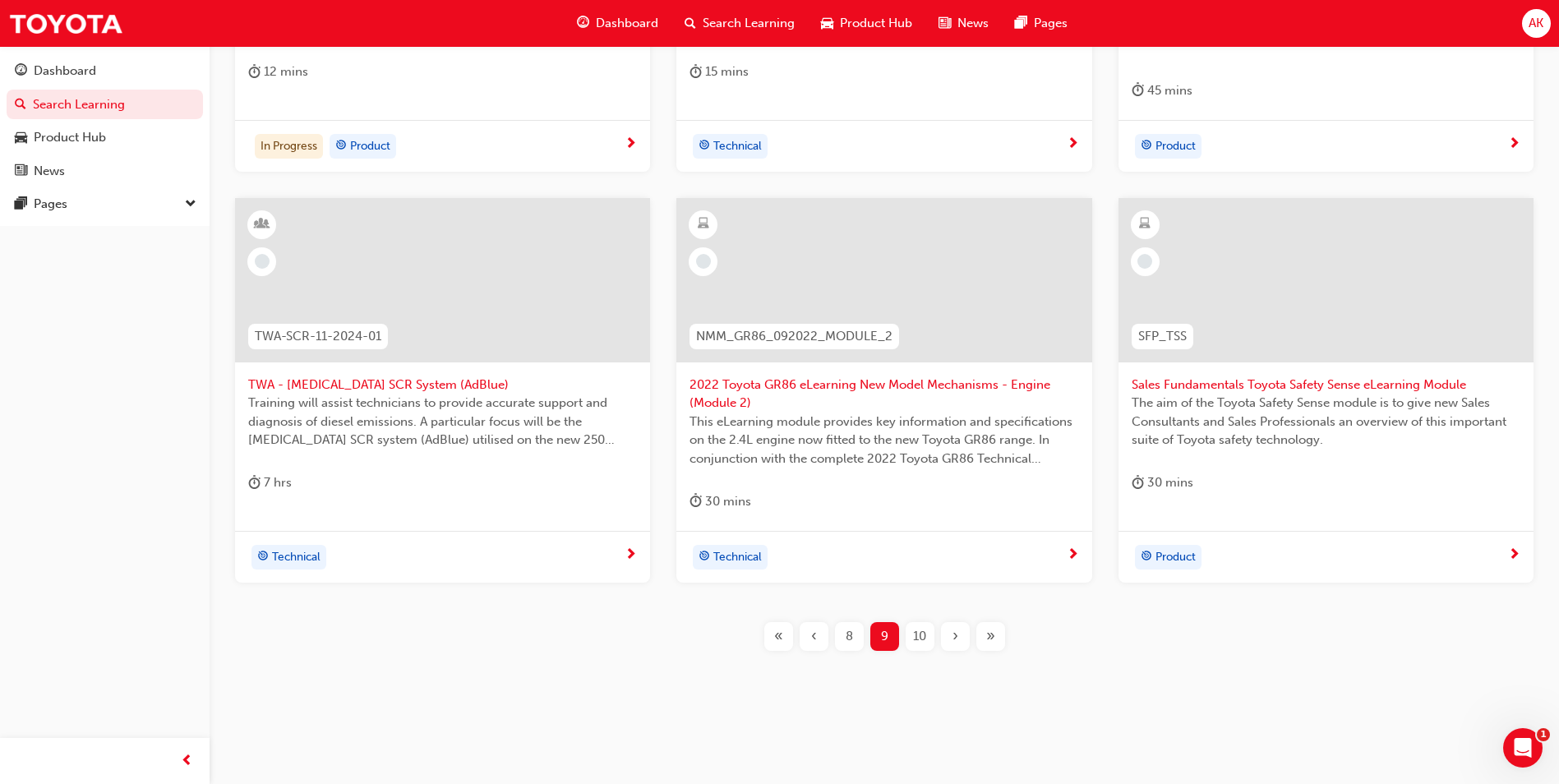
click at [1536, 28] on span "AK" at bounding box center [1535, 23] width 15 height 19
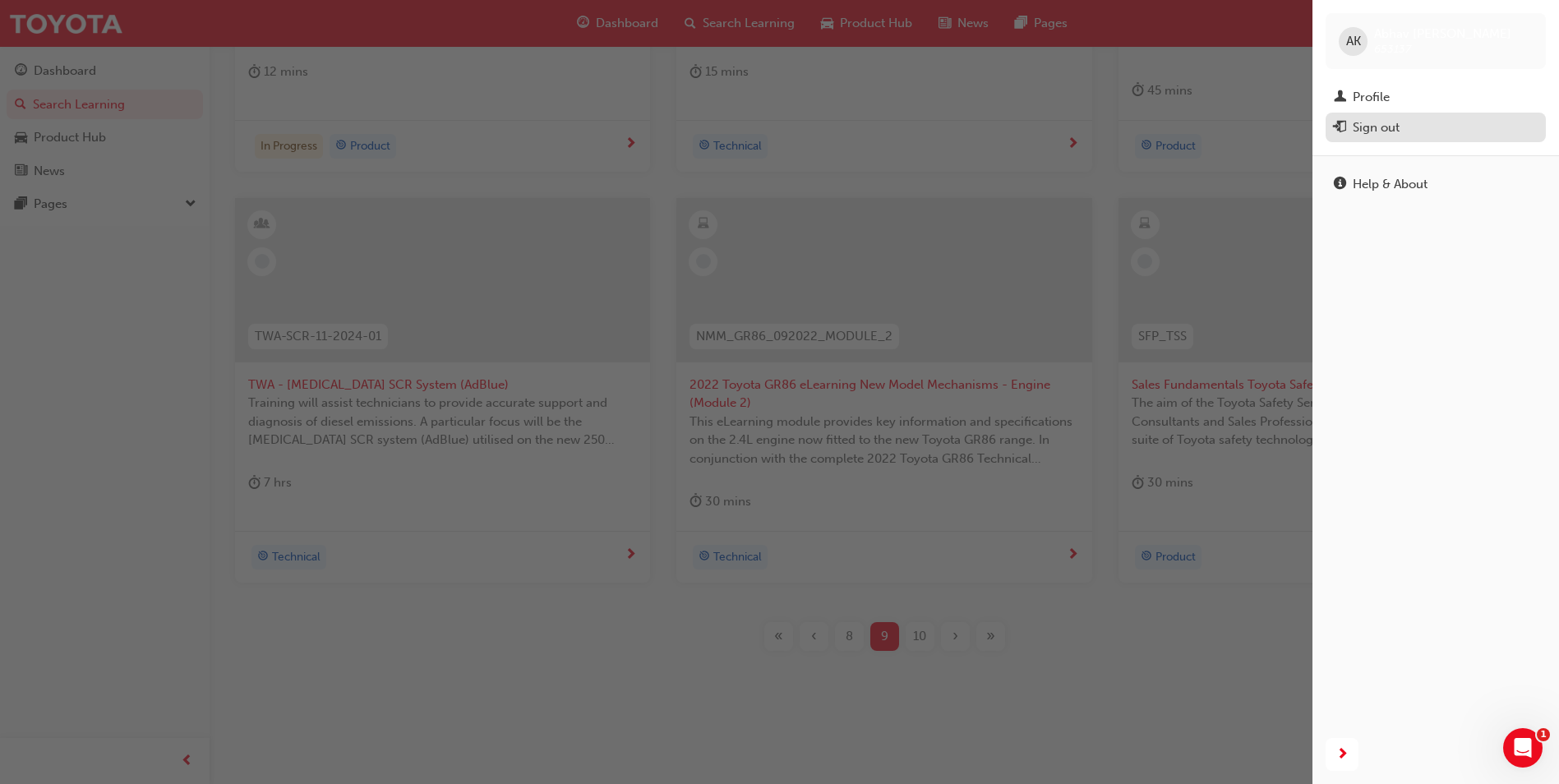
click at [1462, 127] on div "Sign out" at bounding box center [1436, 128] width 204 height 21
